Goal: Task Accomplishment & Management: Manage account settings

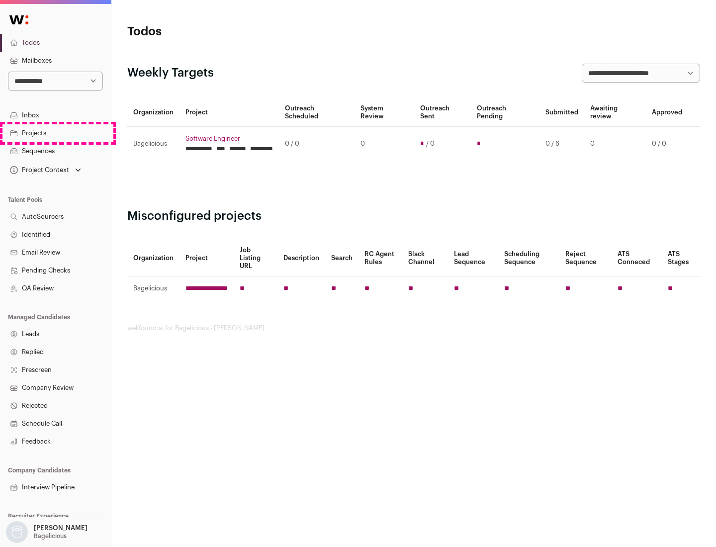
click at [55, 133] on link "Projects" at bounding box center [55, 133] width 111 height 18
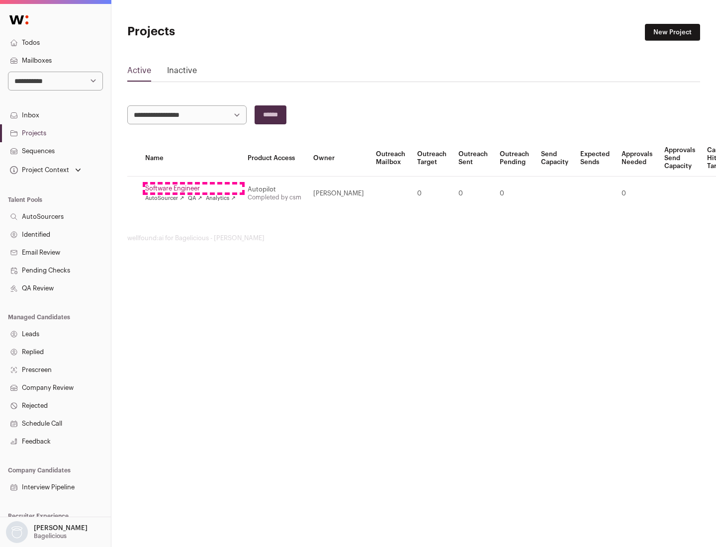
click at [193, 188] on link "Software Engineer" at bounding box center [190, 188] width 90 height 8
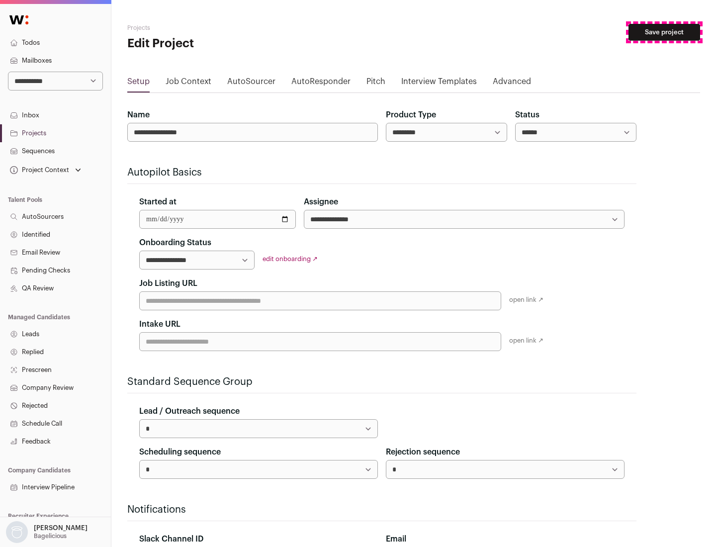
click at [664, 32] on button "Save project" at bounding box center [664, 32] width 72 height 17
